Goal: Task Accomplishment & Management: Manage account settings

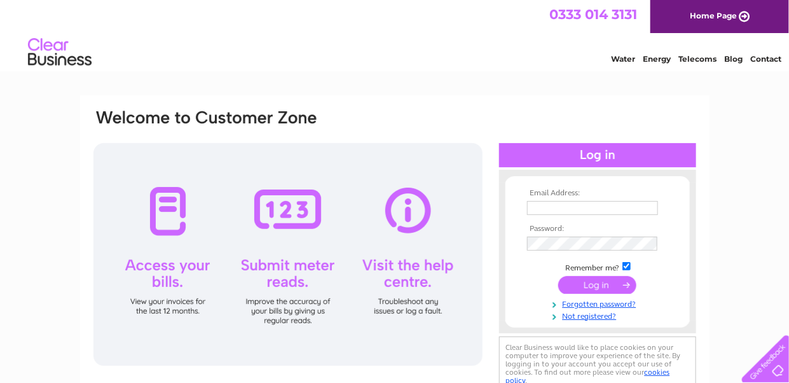
type input "[EMAIL_ADDRESS][DOMAIN_NAME]"
click at [597, 285] on input "submit" at bounding box center [597, 285] width 78 height 18
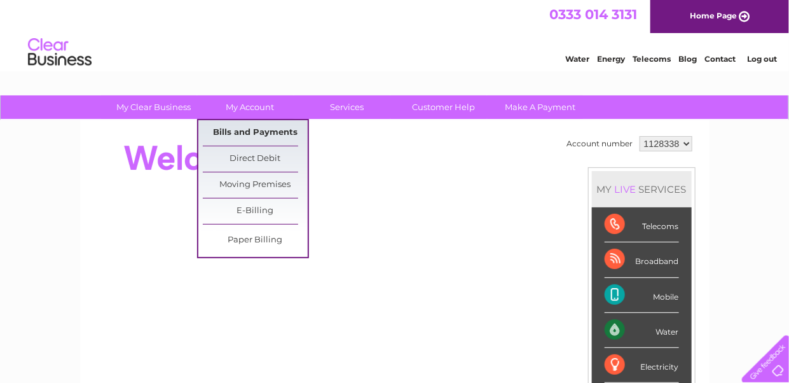
click at [271, 130] on link "Bills and Payments" at bounding box center [255, 132] width 105 height 25
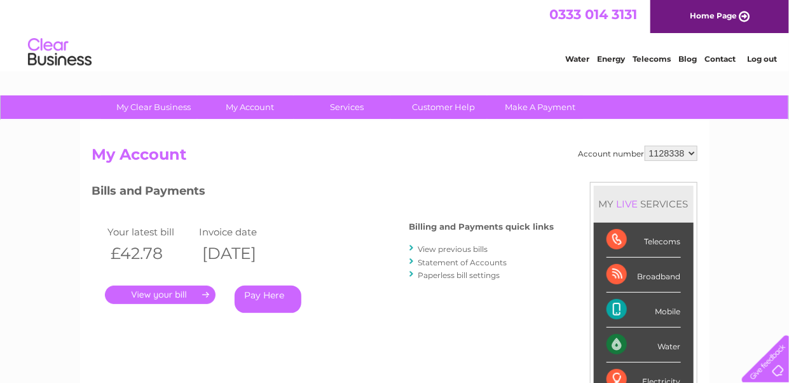
click at [173, 294] on link "." at bounding box center [160, 294] width 111 height 18
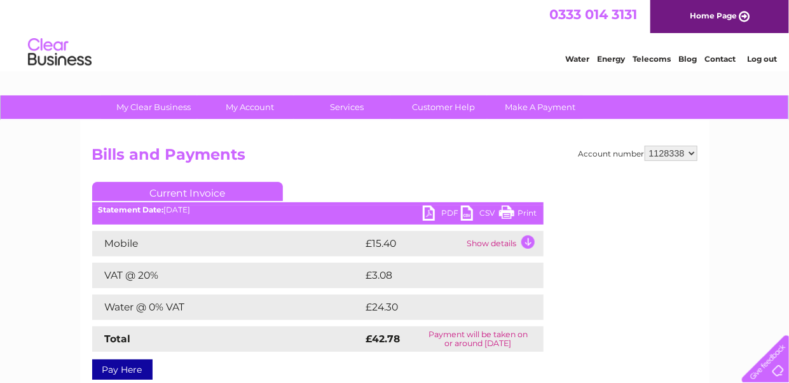
click at [430, 208] on link "PDF" at bounding box center [442, 214] width 38 height 18
click at [757, 55] on link "Log out" at bounding box center [762, 59] width 30 height 10
